Goal: Information Seeking & Learning: Learn about a topic

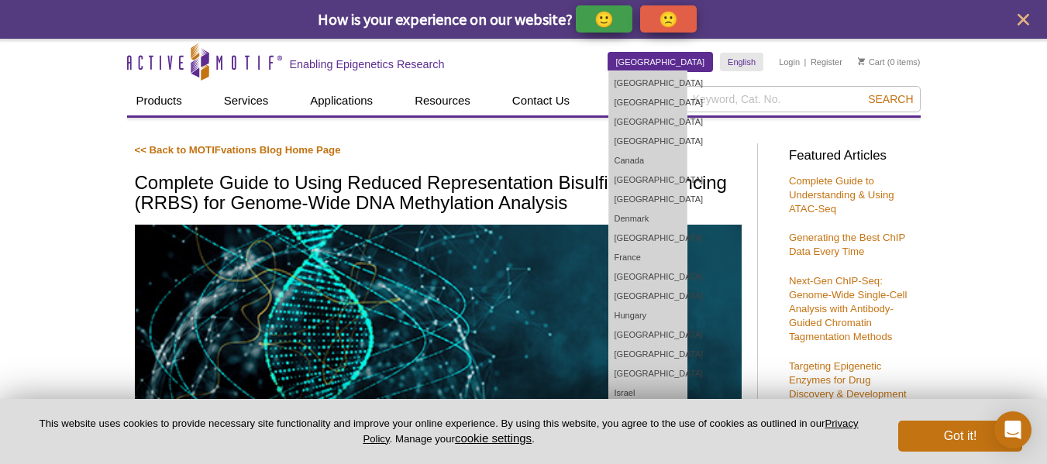
click at [693, 63] on link "[GEOGRAPHIC_DATA]" at bounding box center [660, 62] width 105 height 19
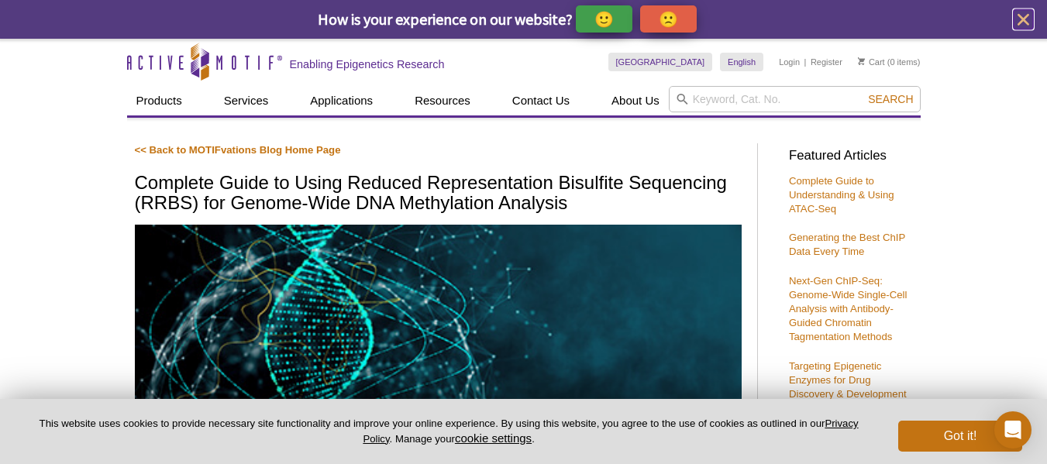
click at [1028, 14] on icon "close" at bounding box center [1024, 20] width 12 height 12
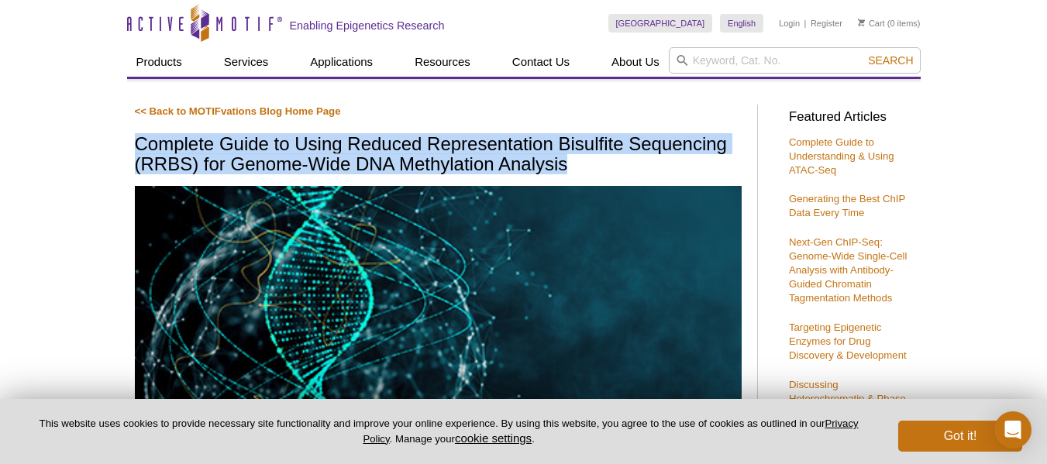
drag, startPoint x: 583, startPoint y: 161, endPoint x: 126, endPoint y: 147, distance: 457.5
copy h1 "Complete Guide to Using Reduced Representation Bisulfite Sequencing (RRBS) for …"
